Goal: Information Seeking & Learning: Learn about a topic

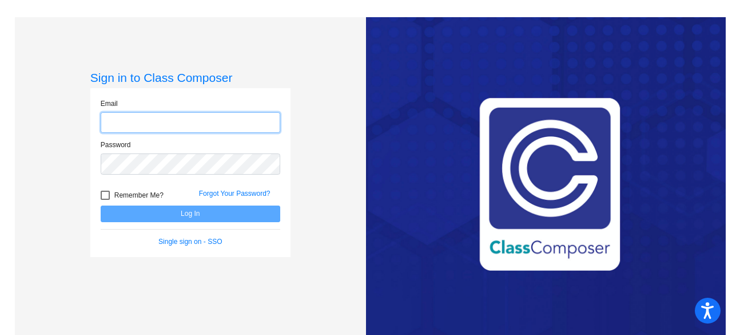
type input "[EMAIL_ADDRESS][DOMAIN_NAME]"
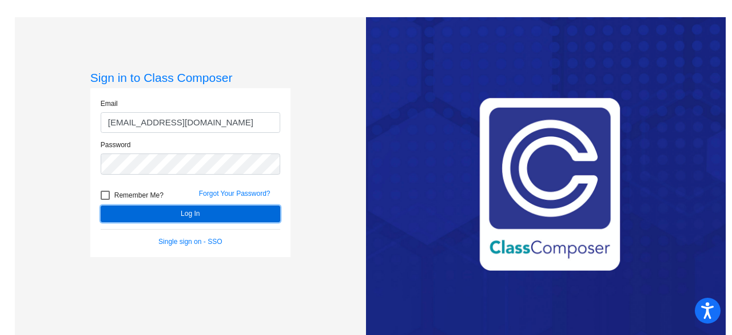
click at [159, 217] on button "Log In" at bounding box center [191, 213] width 180 height 17
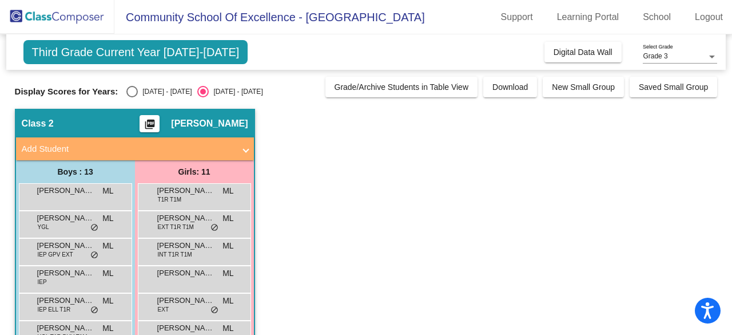
scroll to position [142, 0]
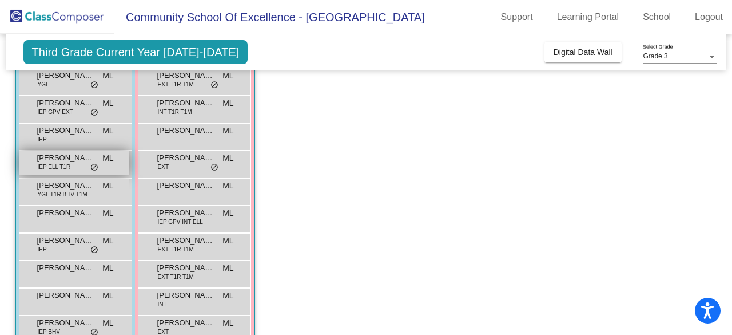
click at [64, 161] on span "[PERSON_NAME]" at bounding box center [65, 157] width 57 height 11
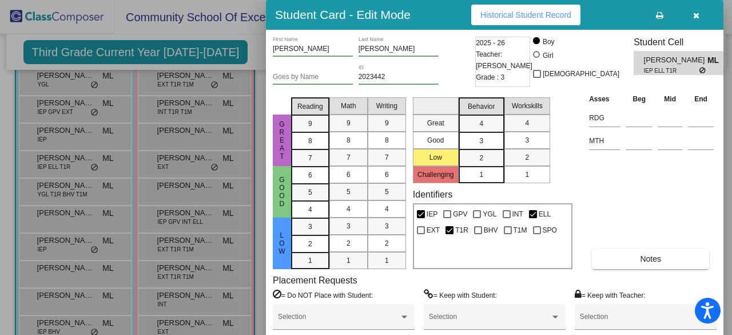
click at [693, 18] on icon "button" at bounding box center [696, 15] width 6 height 8
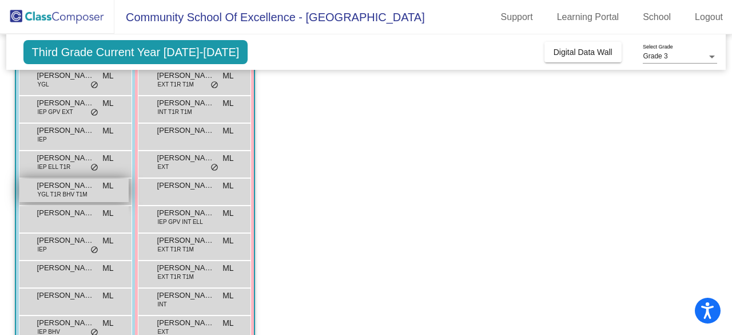
click at [59, 185] on span "[PERSON_NAME]" at bounding box center [65, 185] width 57 height 11
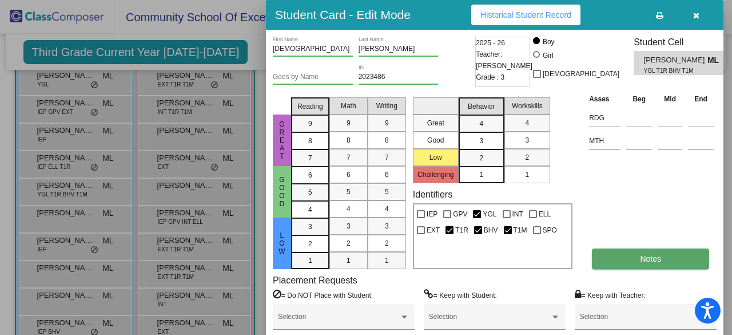
click at [632, 267] on button "Notes" at bounding box center [650, 258] width 117 height 21
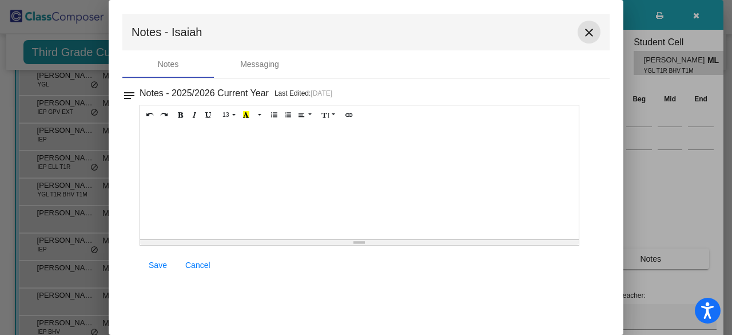
click at [591, 33] on mat-icon "close" at bounding box center [589, 33] width 14 height 14
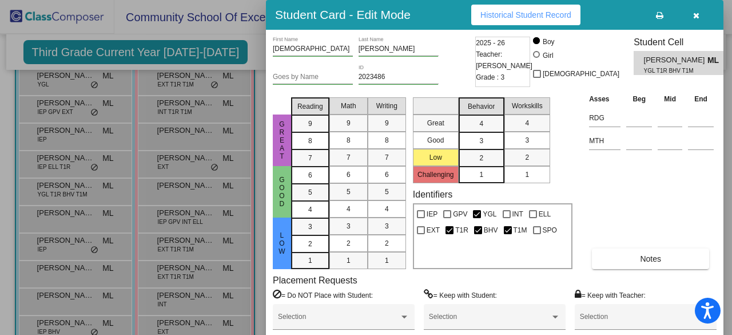
click at [556, 14] on span "Historical Student Record" at bounding box center [525, 14] width 91 height 9
